Goal: Check status: Check status

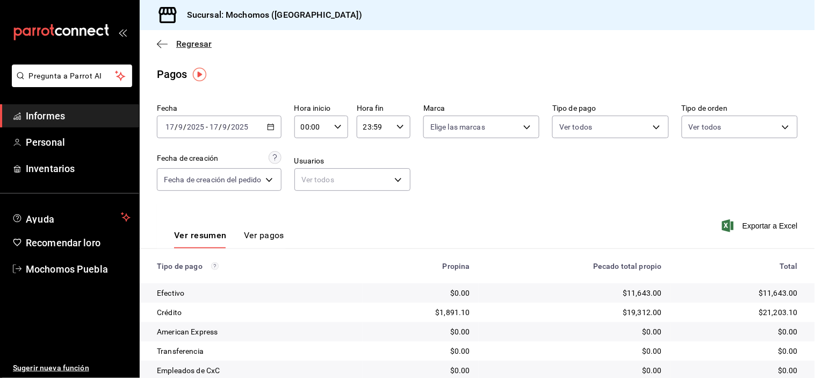
click at [162, 48] on icon "button" at bounding box center [162, 44] width 11 height 10
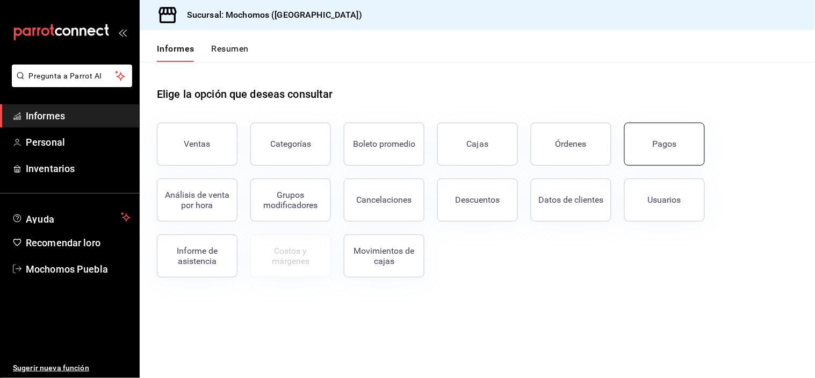
click at [630, 154] on button "Pagos" at bounding box center [664, 144] width 81 height 43
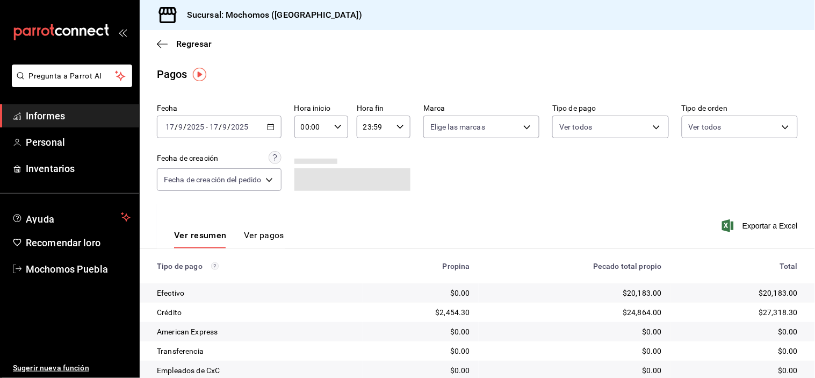
click at [331, 127] on div "00:00 Hora inicio" at bounding box center [322, 127] width 54 height 23
click at [312, 167] on font "05" at bounding box center [309, 164] width 9 height 9
type input "05:00"
click at [561, 187] on div at bounding box center [407, 189] width 815 height 378
